Goal: Book appointment/travel/reservation

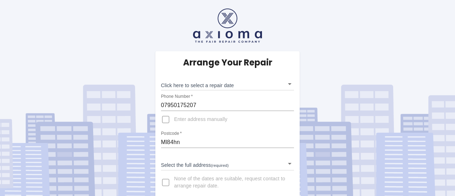
click at [433, 41] on div "Arrange Your Repair Click here to select a repair date ​ Phone Number   * 07950…" at bounding box center [227, 101] width 465 height 202
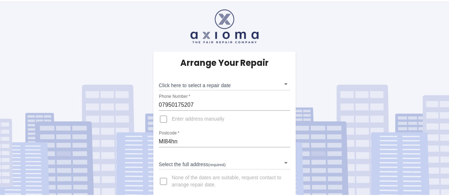
scroll to position [6, 0]
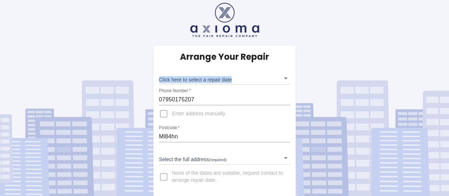
drag, startPoint x: 392, startPoint y: 59, endPoint x: 369, endPoint y: 65, distance: 23.5
click at [369, 65] on div "Arrange Your Repair Click here to select a repair date ​ Phone Number   * 07950…" at bounding box center [225, 95] width 460 height 202
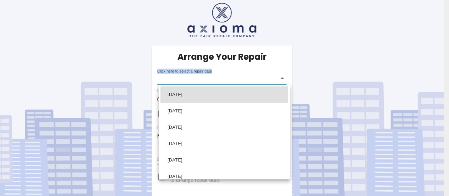
click at [216, 79] on body "Arrange Your Repair Click here to select a repair date ​ Phone Number   * 07950…" at bounding box center [224, 95] width 449 height 202
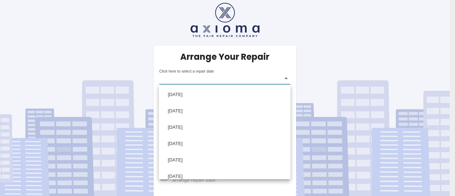
click at [315, 49] on div at bounding box center [227, 98] width 455 height 196
click at [285, 79] on div at bounding box center [227, 98] width 455 height 196
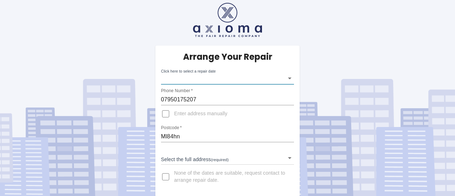
click at [285, 157] on body "Arrange Your Repair Click here to select a repair date ​ Phone Number   * 07950…" at bounding box center [227, 95] width 455 height 202
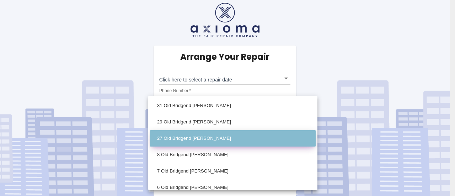
click at [280, 139] on li "27 Old Bridgend Carluke Lanarkshire" at bounding box center [233, 138] width 166 height 16
type input "27 Old Bridgend Carluke Lanarkshire"
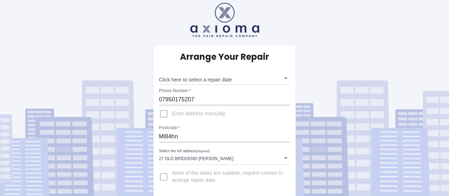
click at [292, 182] on div "Arrange Your Repair Click here to select a repair date ​ Phone Number   * 07950…" at bounding box center [224, 120] width 143 height 151
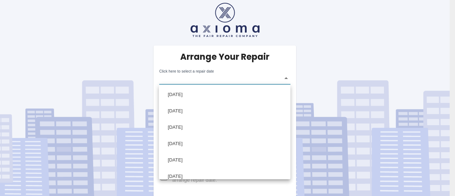
click at [285, 77] on body "Arrange Your Repair Click here to select a repair date ​ Phone Number   * 07950…" at bounding box center [227, 95] width 455 height 202
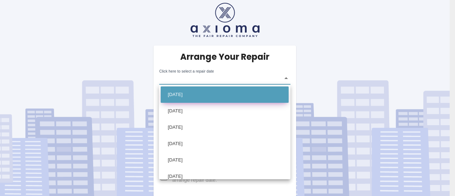
click at [245, 94] on li "Thu Oct 02 2025" at bounding box center [225, 94] width 128 height 16
type input "2025-10-02T00:00:00.000Z"
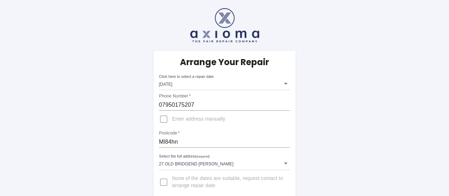
scroll to position [0, 0]
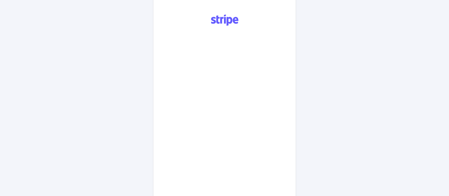
scroll to position [211, 0]
click at [289, 137] on div "Pay £38 Booking Fee" at bounding box center [224, 123] width 143 height 256
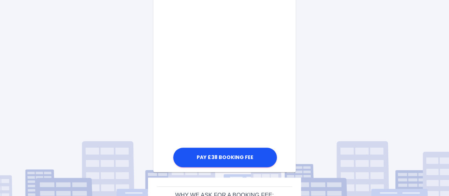
scroll to position [296, 0]
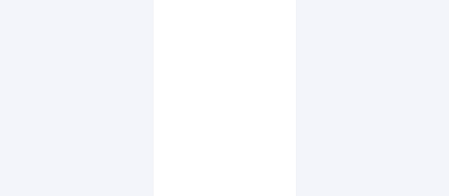
click at [288, 95] on div "Pay £38 Booking Fee" at bounding box center [224, 99] width 143 height 378
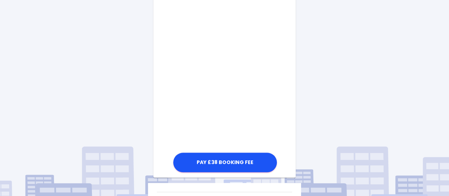
scroll to position [395, 0]
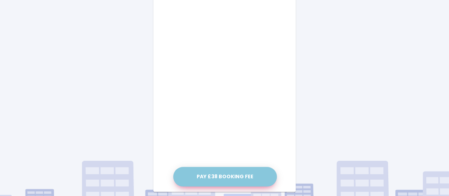
click at [220, 177] on button "Pay £38 Booking Fee" at bounding box center [225, 177] width 104 height 20
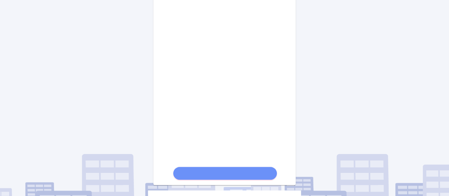
click at [227, 175] on form at bounding box center [225, 7] width 104 height 349
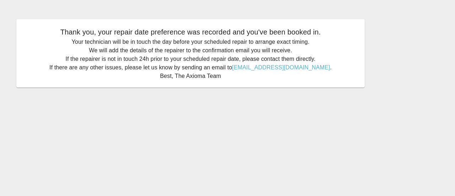
click at [356, 133] on main "Thank you, your repair date preference was recorded and you've been booked in. …" at bounding box center [227, 98] width 455 height 196
